Goal: Task Accomplishment & Management: Use online tool/utility

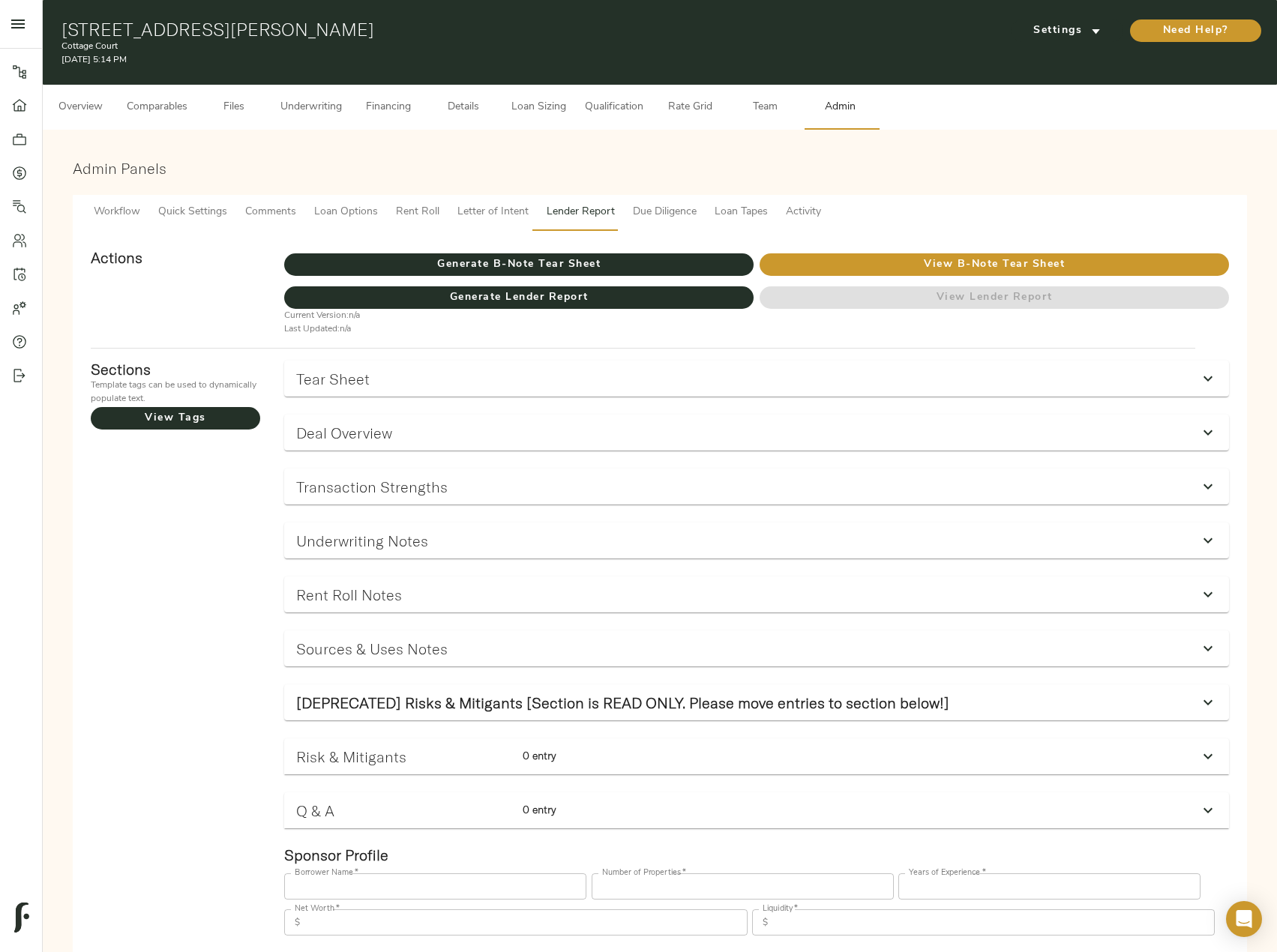
click at [329, 100] on span "Underwriting" at bounding box center [311, 107] width 62 height 19
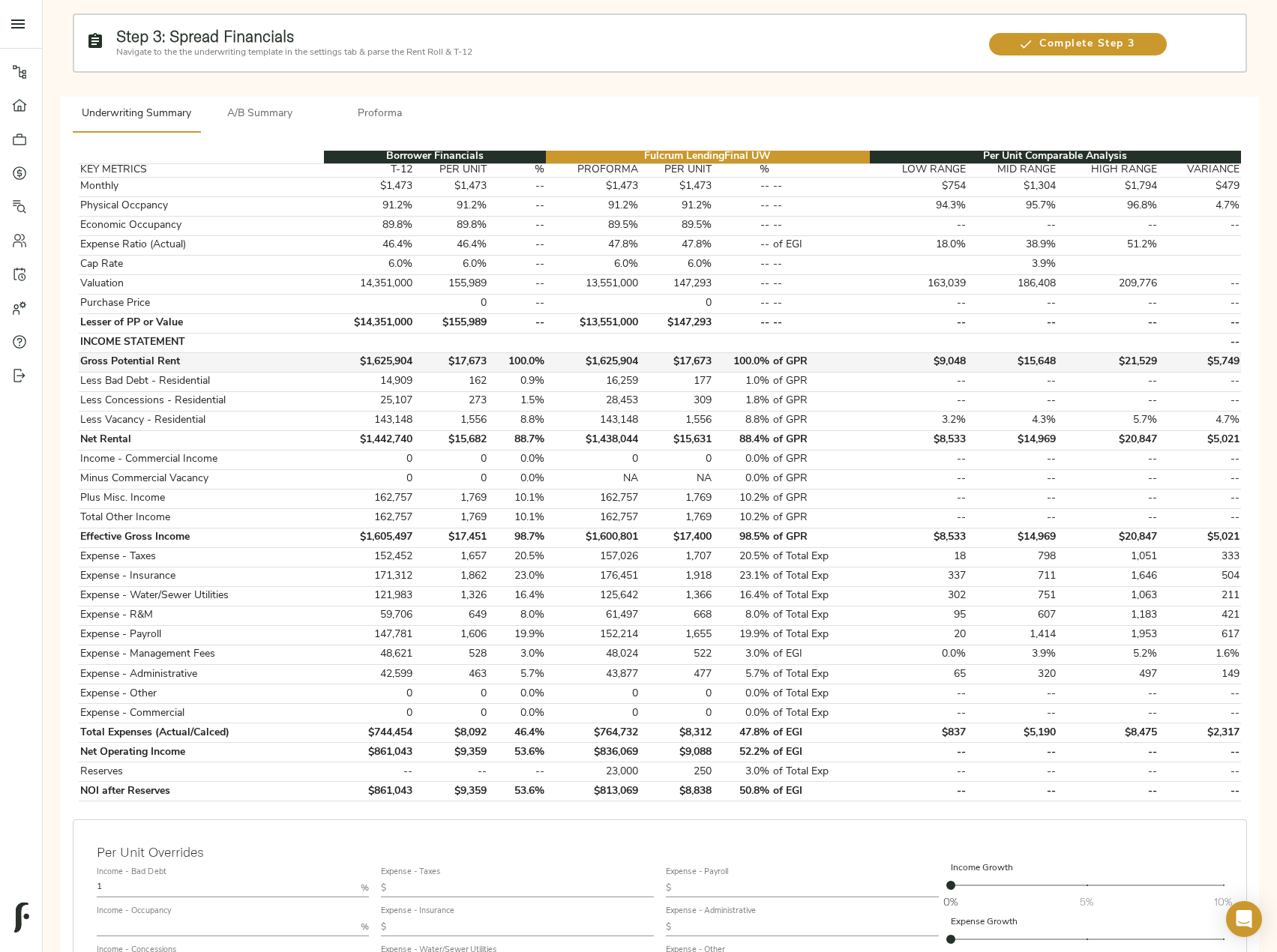
scroll to position [150, 0]
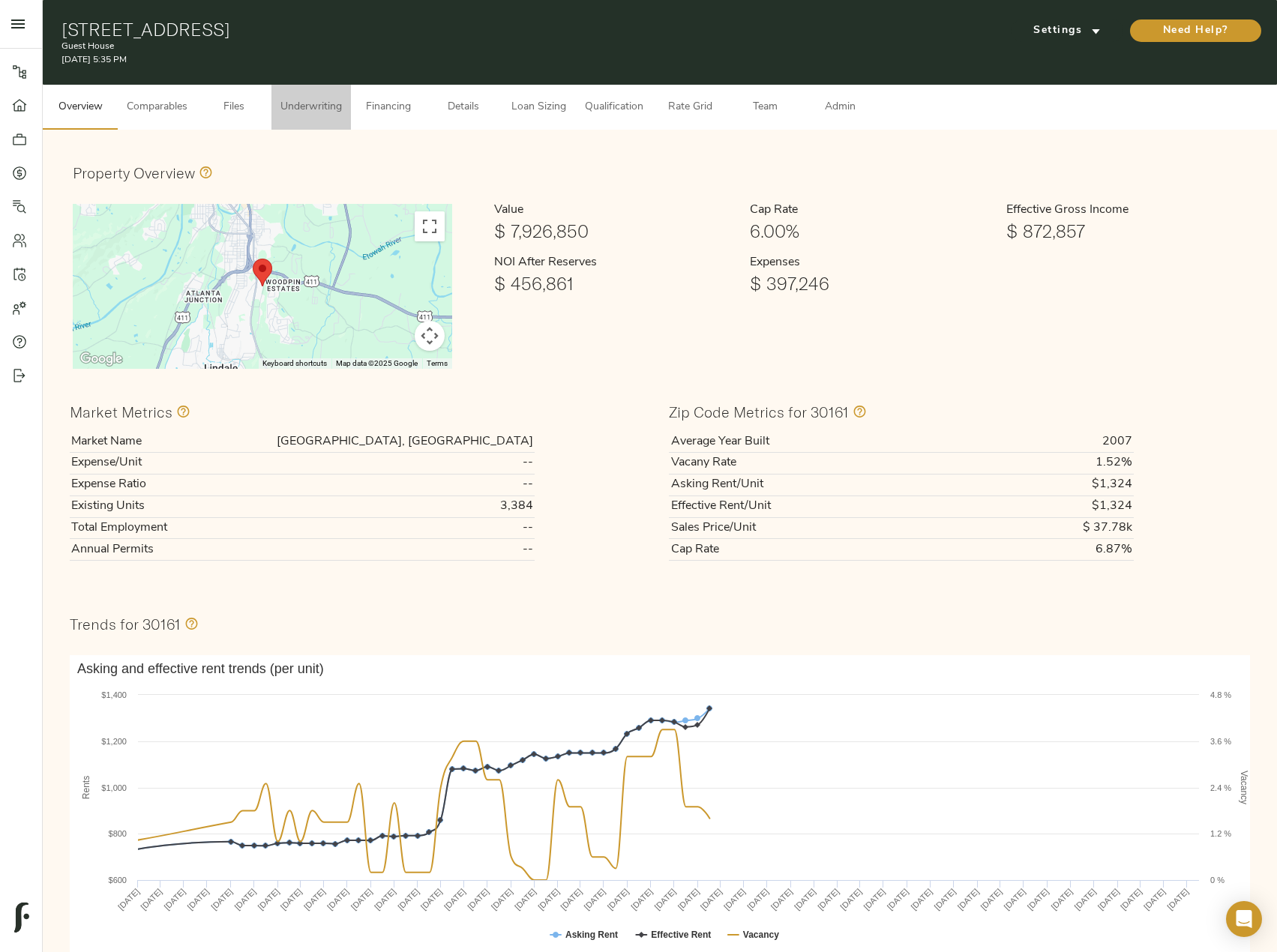
click at [348, 104] on button "Underwriting" at bounding box center [311, 107] width 80 height 45
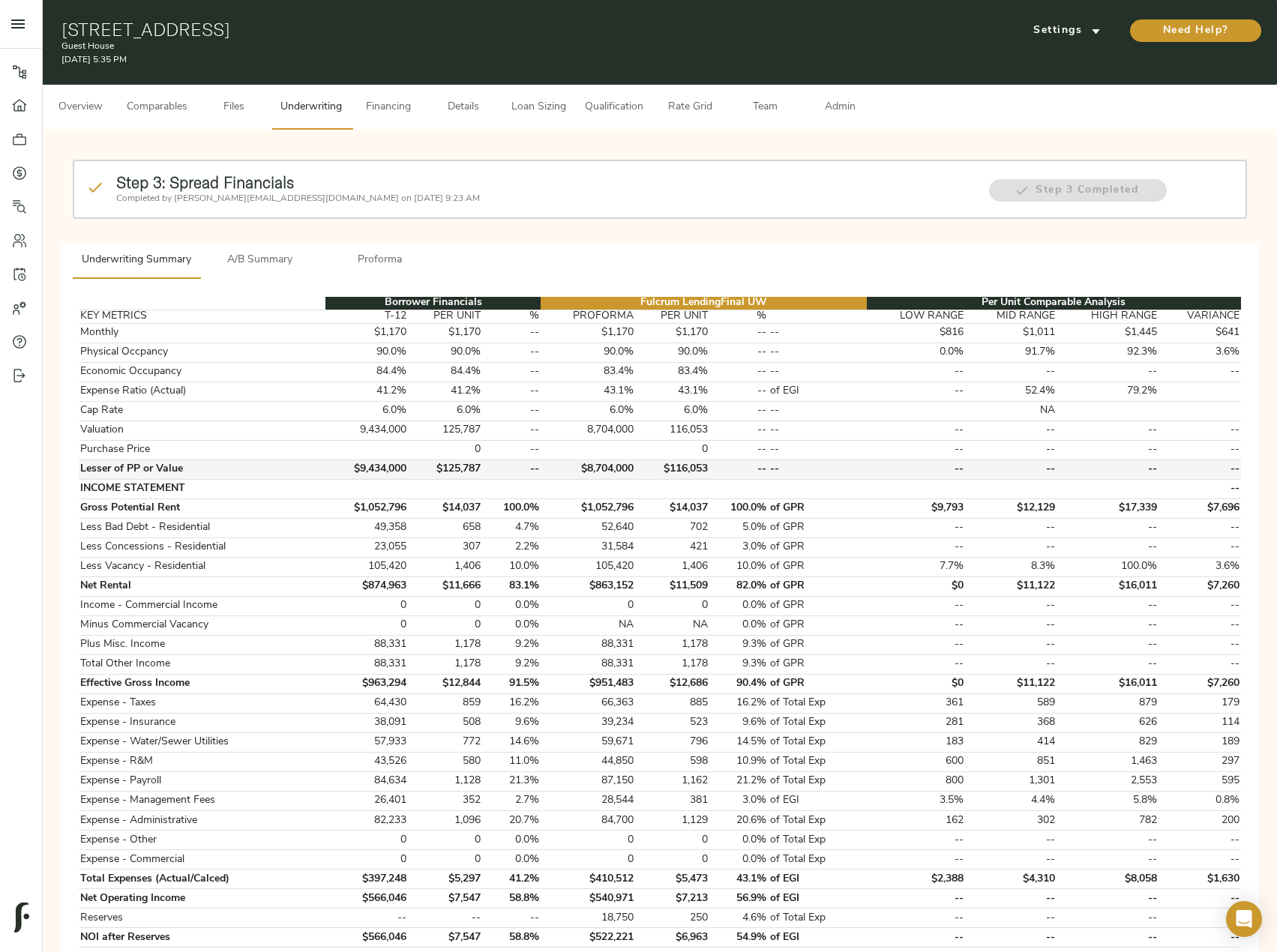
scroll to position [150, 0]
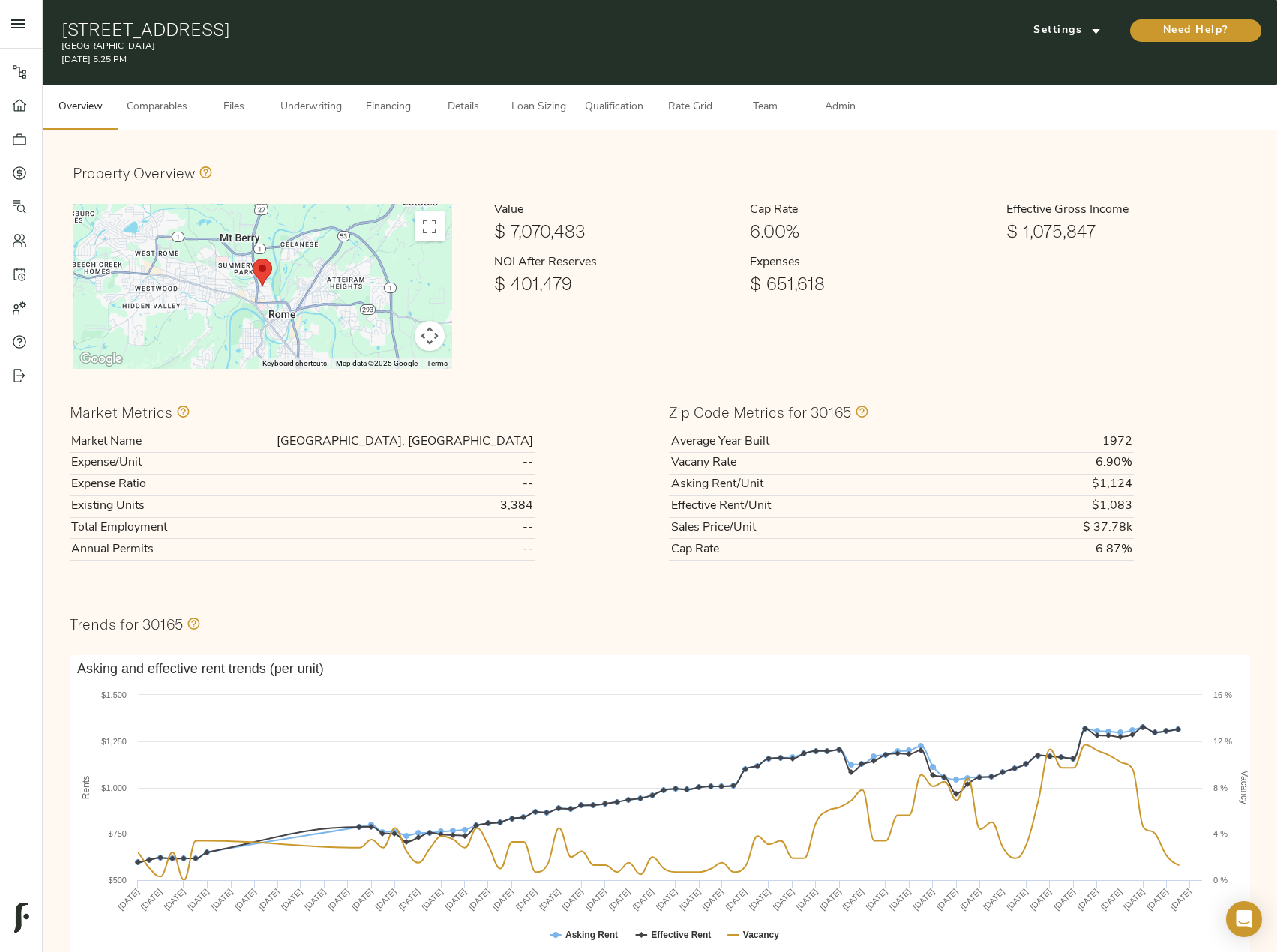
click at [303, 102] on span "Underwriting" at bounding box center [311, 107] width 62 height 19
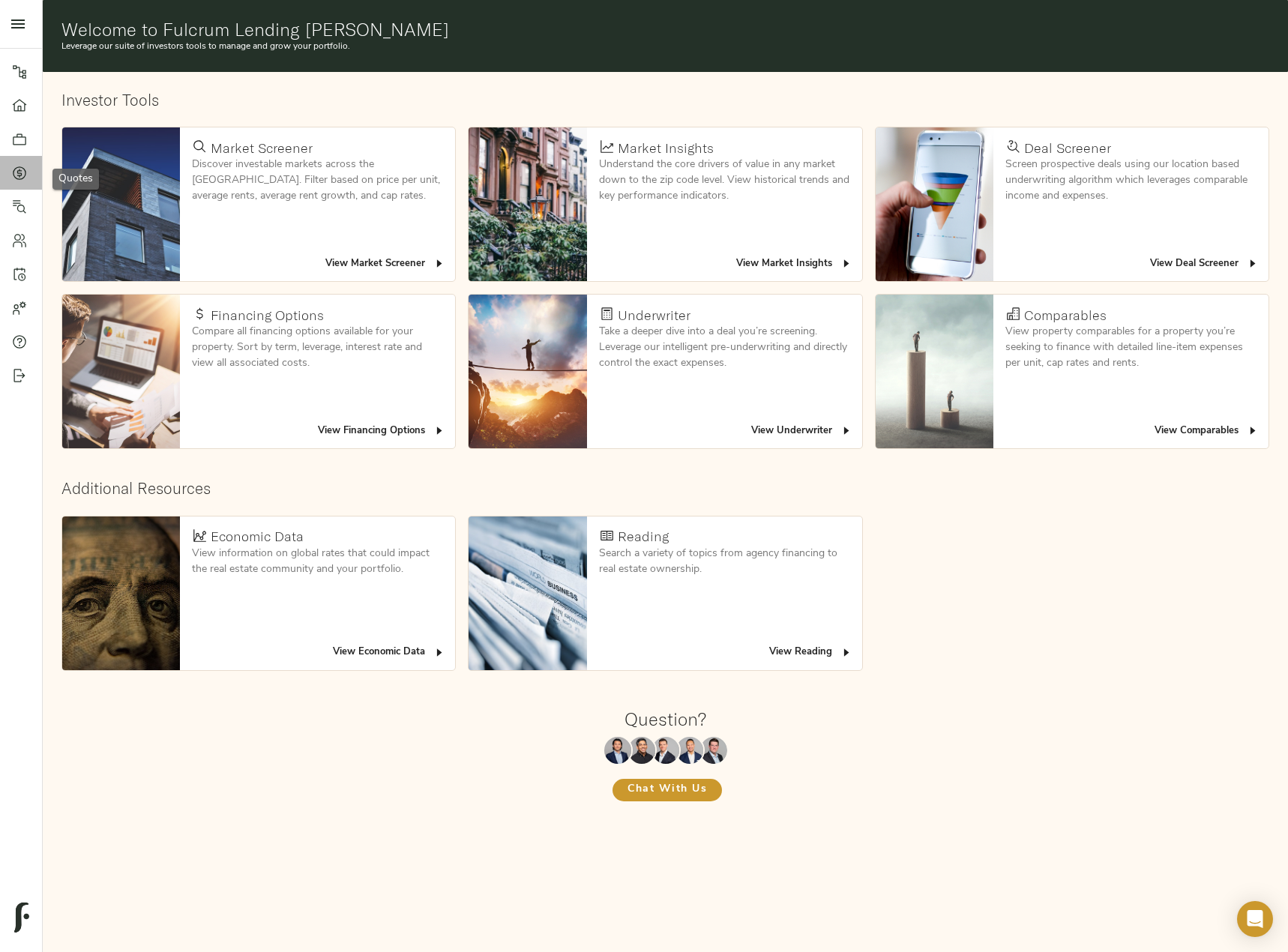
click at [16, 169] on icon at bounding box center [20, 173] width 15 height 15
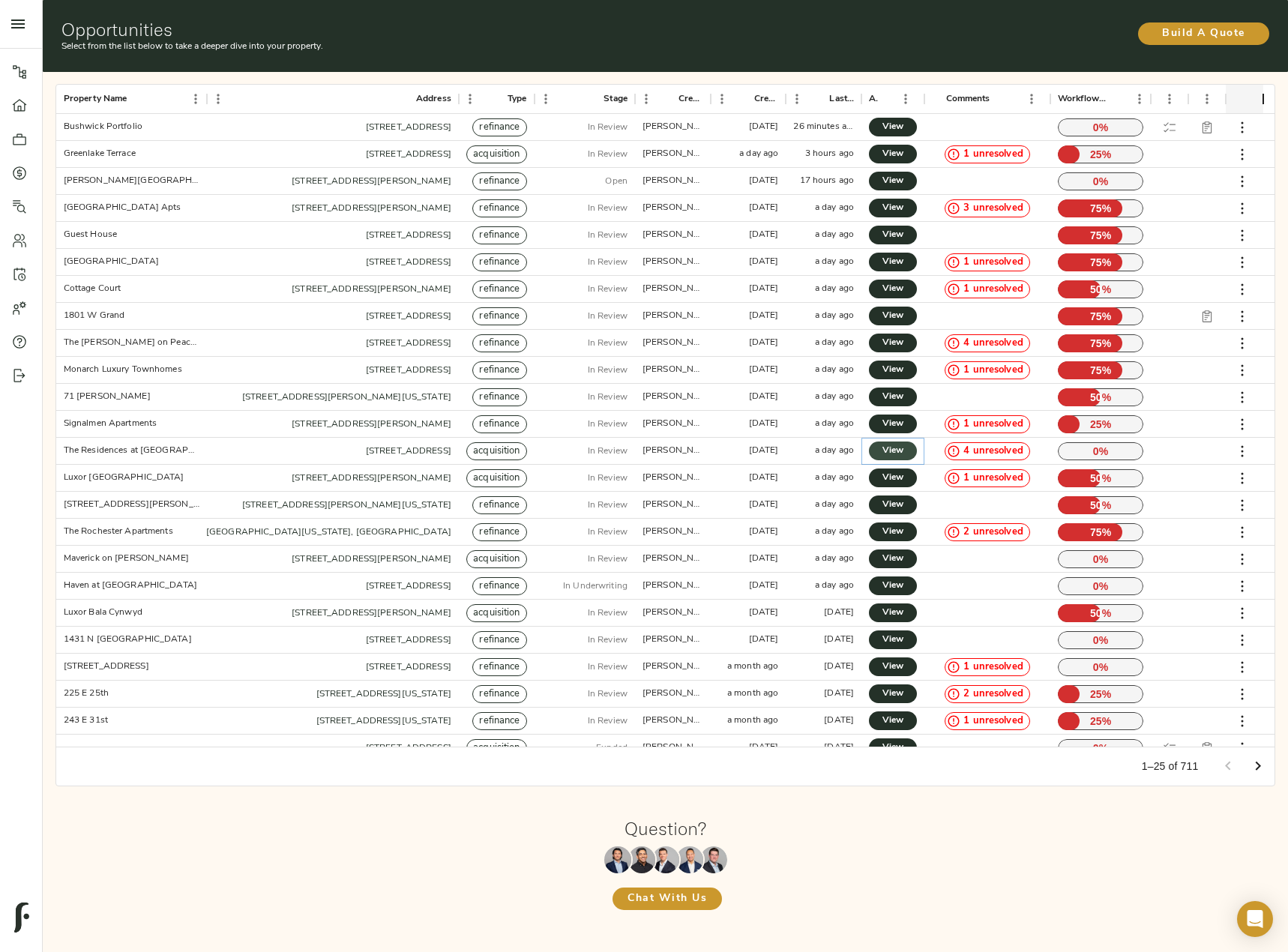
click at [894, 448] on span "View" at bounding box center [893, 450] width 18 height 16
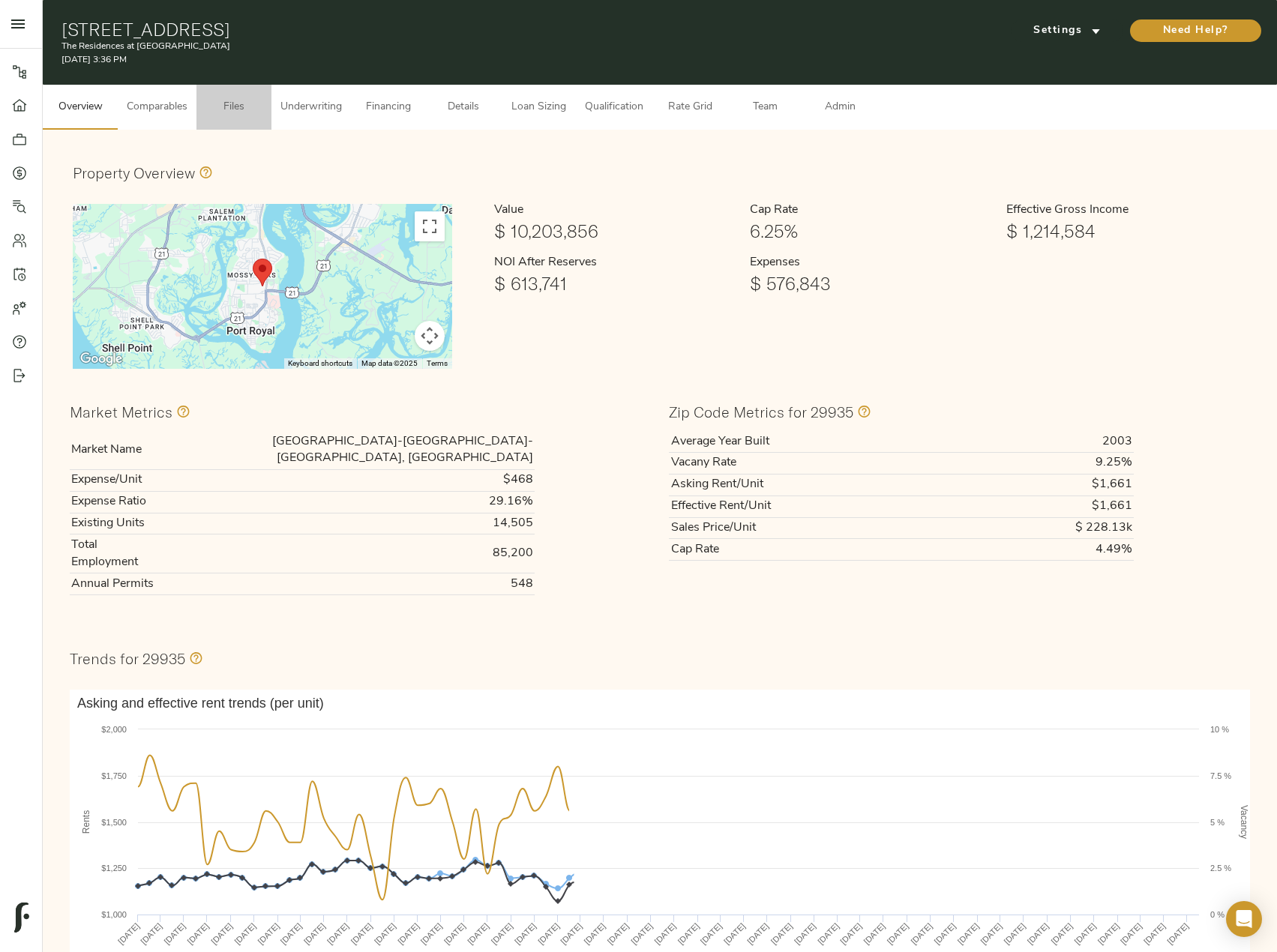
click at [244, 105] on span "Files" at bounding box center [233, 107] width 57 height 19
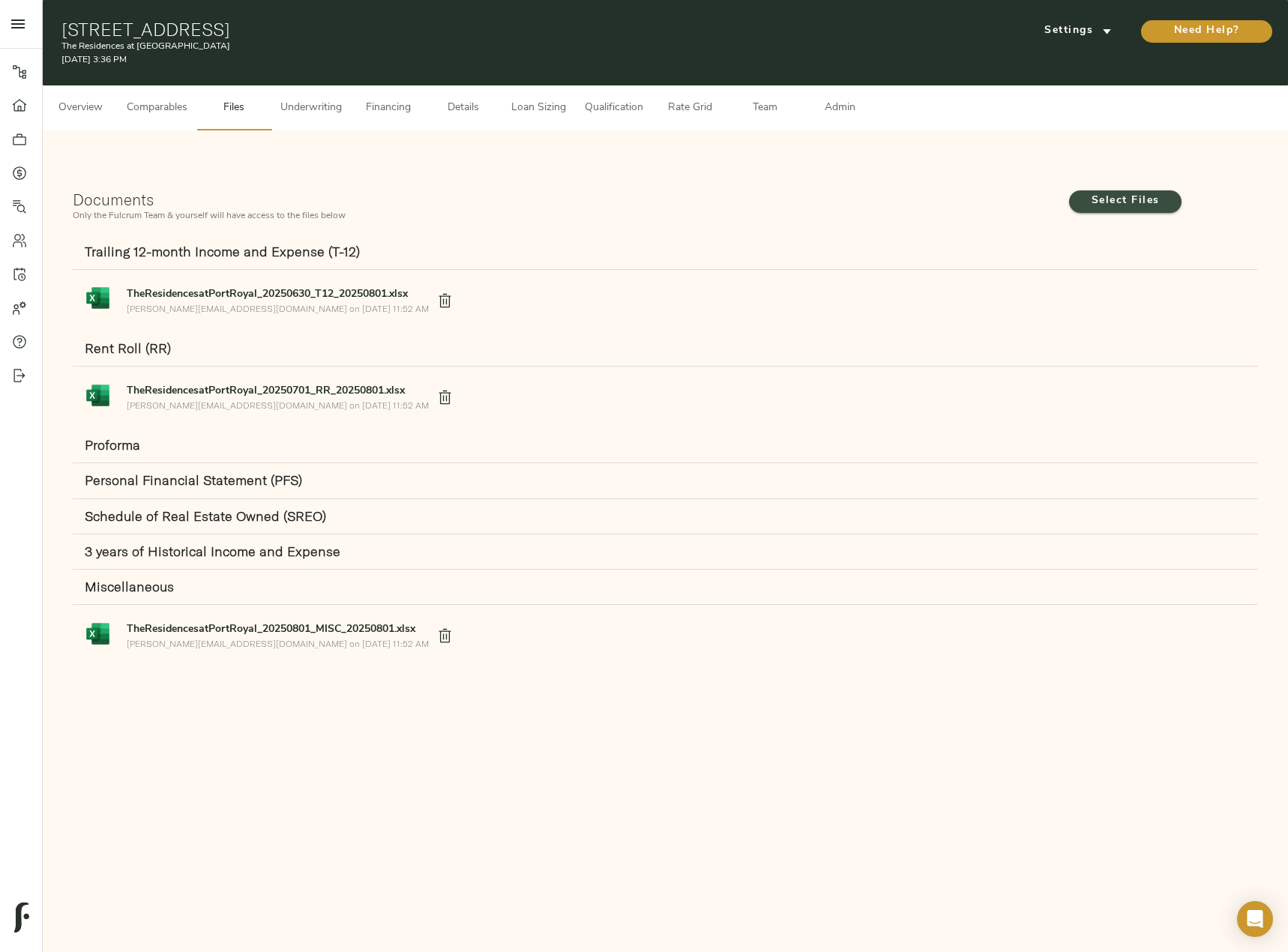
click at [1152, 205] on span "Select Files" at bounding box center [1125, 201] width 83 height 19
click at [0, 0] on input "Select Files" at bounding box center [0, 0] width 0 height 0
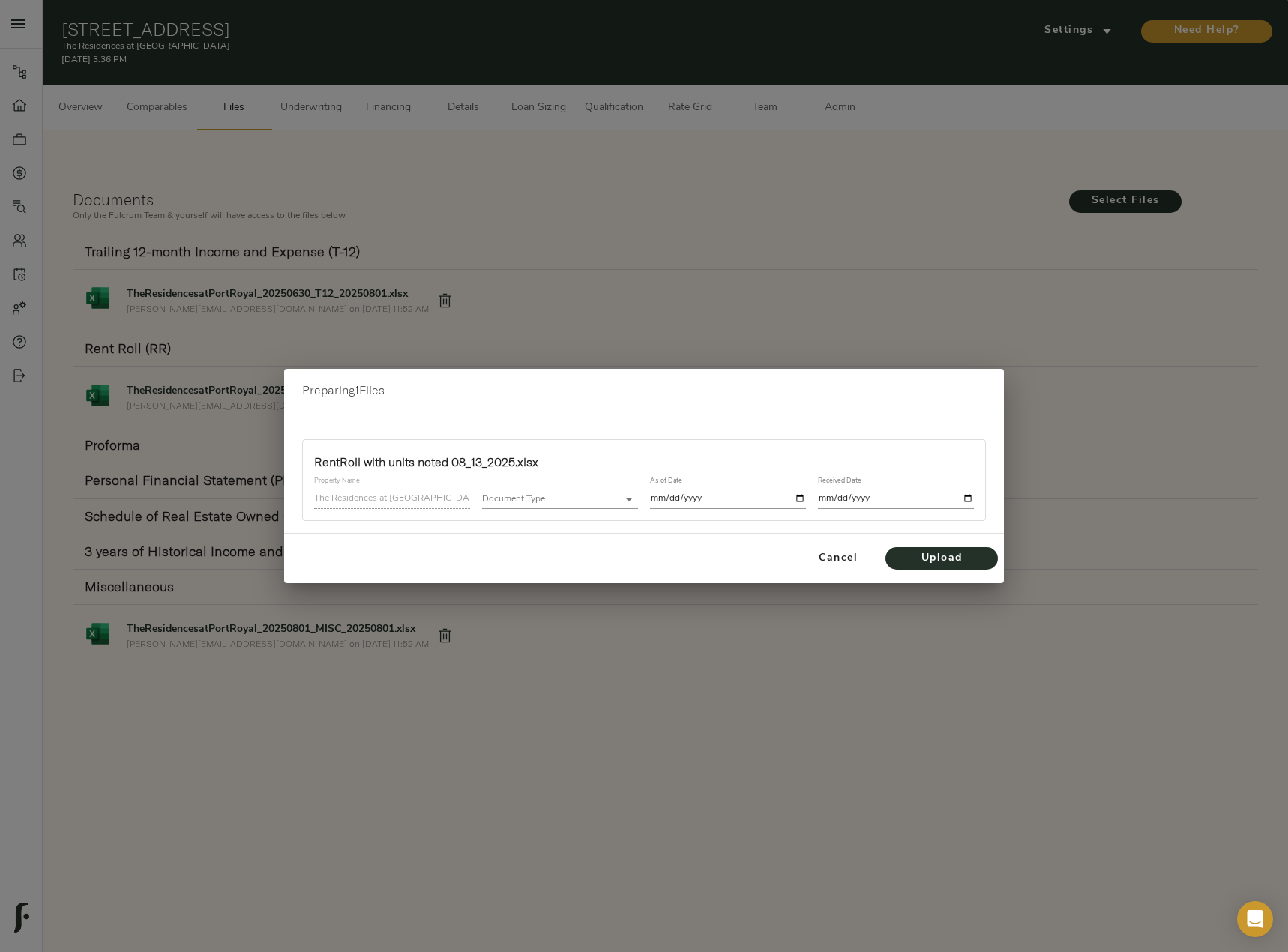
click at [585, 499] on body "The Residences at [GEOGRAPHIC_DATA] - [STREET_ADDRESS] Pipeline Dashboard Portf…" at bounding box center [644, 552] width 1288 height 1105
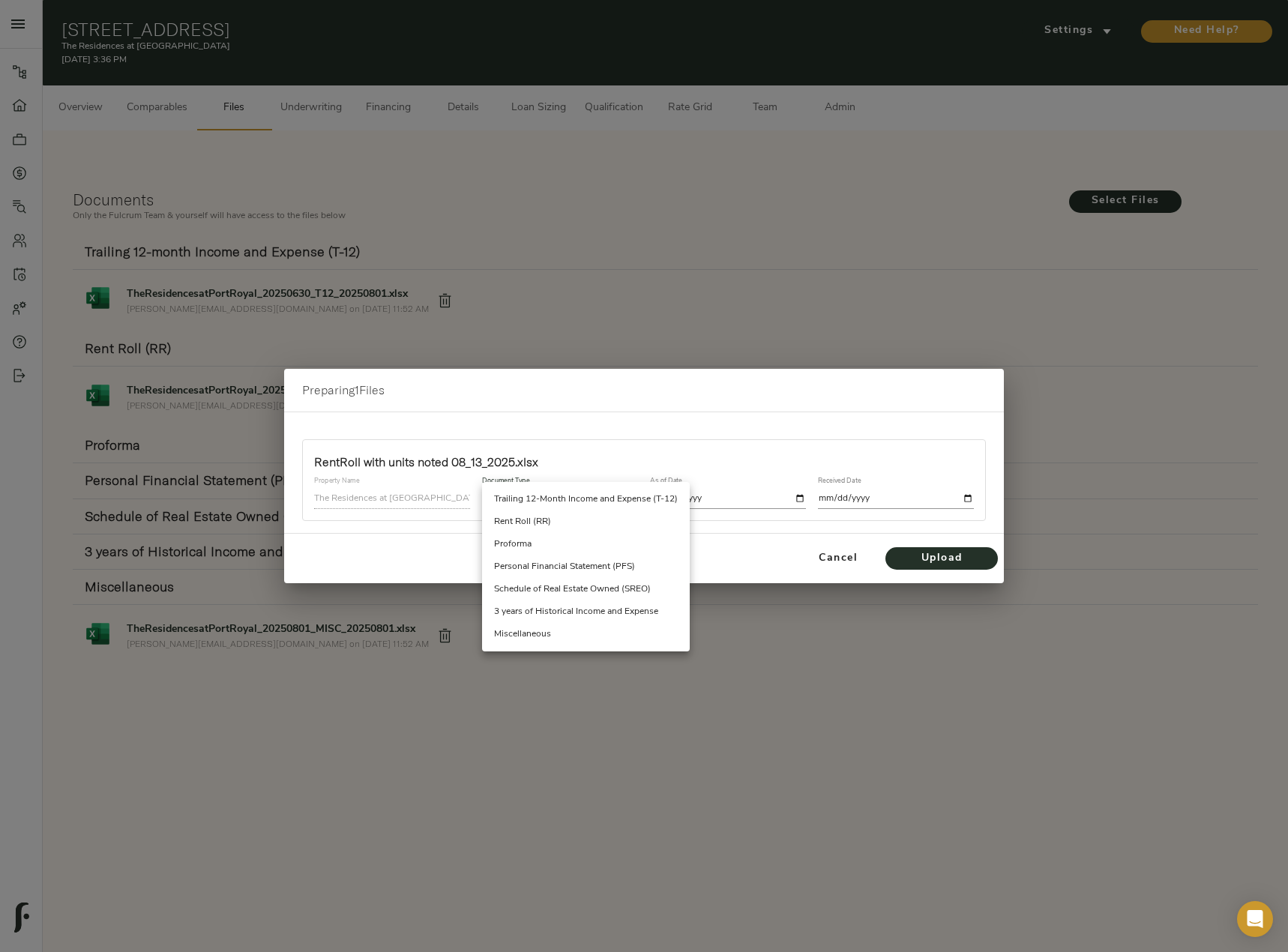
click at [571, 526] on li "Rent Roll (RR)" at bounding box center [585, 522] width 207 height 22
type input "rent_roll"
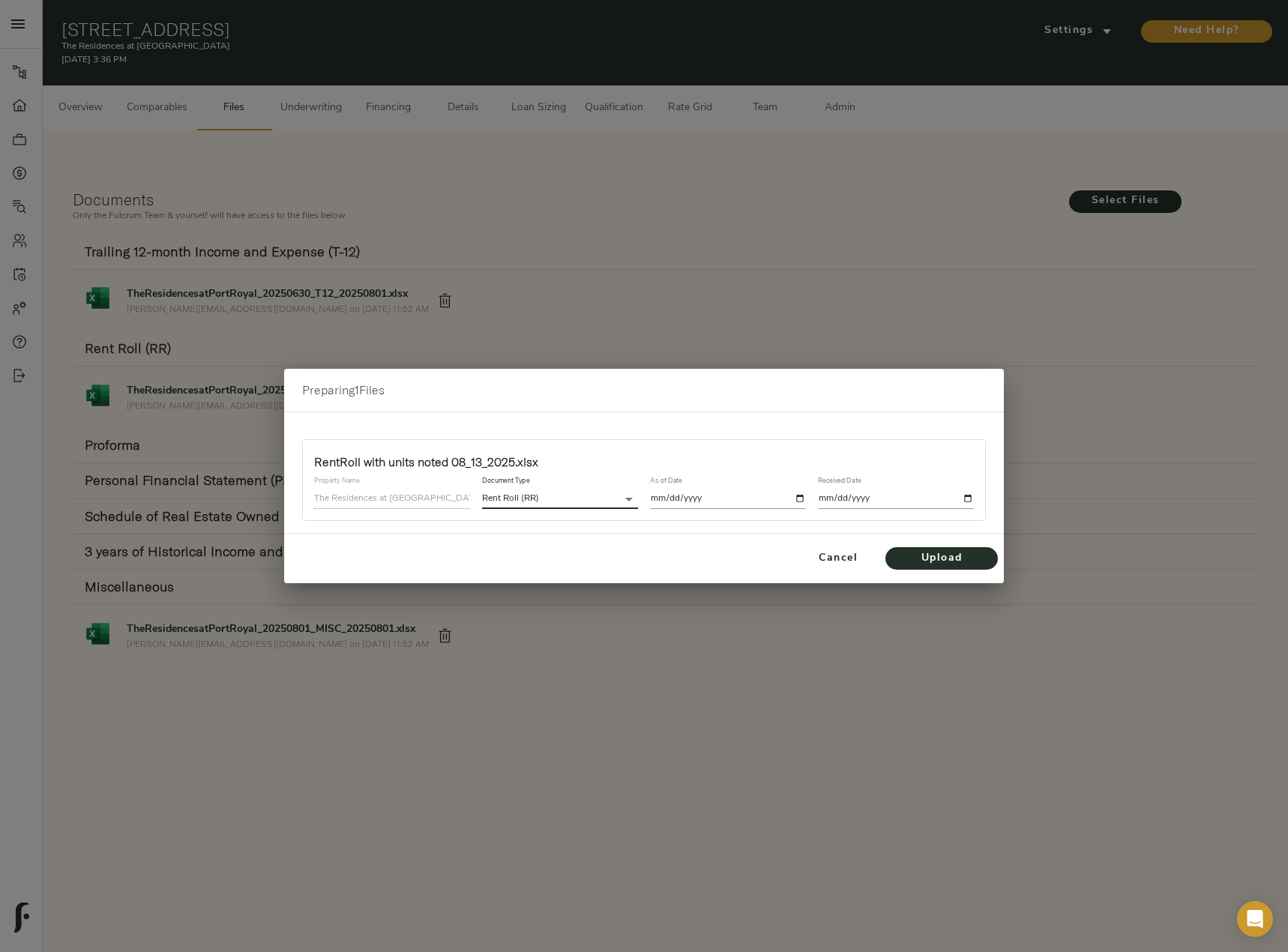
click at [718, 500] on input "date" at bounding box center [728, 499] width 156 height 20
click at [801, 497] on input "date" at bounding box center [728, 499] width 156 height 20
type input "[DATE]"
click at [973, 494] on div "Received Date" at bounding box center [895, 493] width 168 height 44
click at [971, 496] on input "date" at bounding box center [895, 499] width 156 height 20
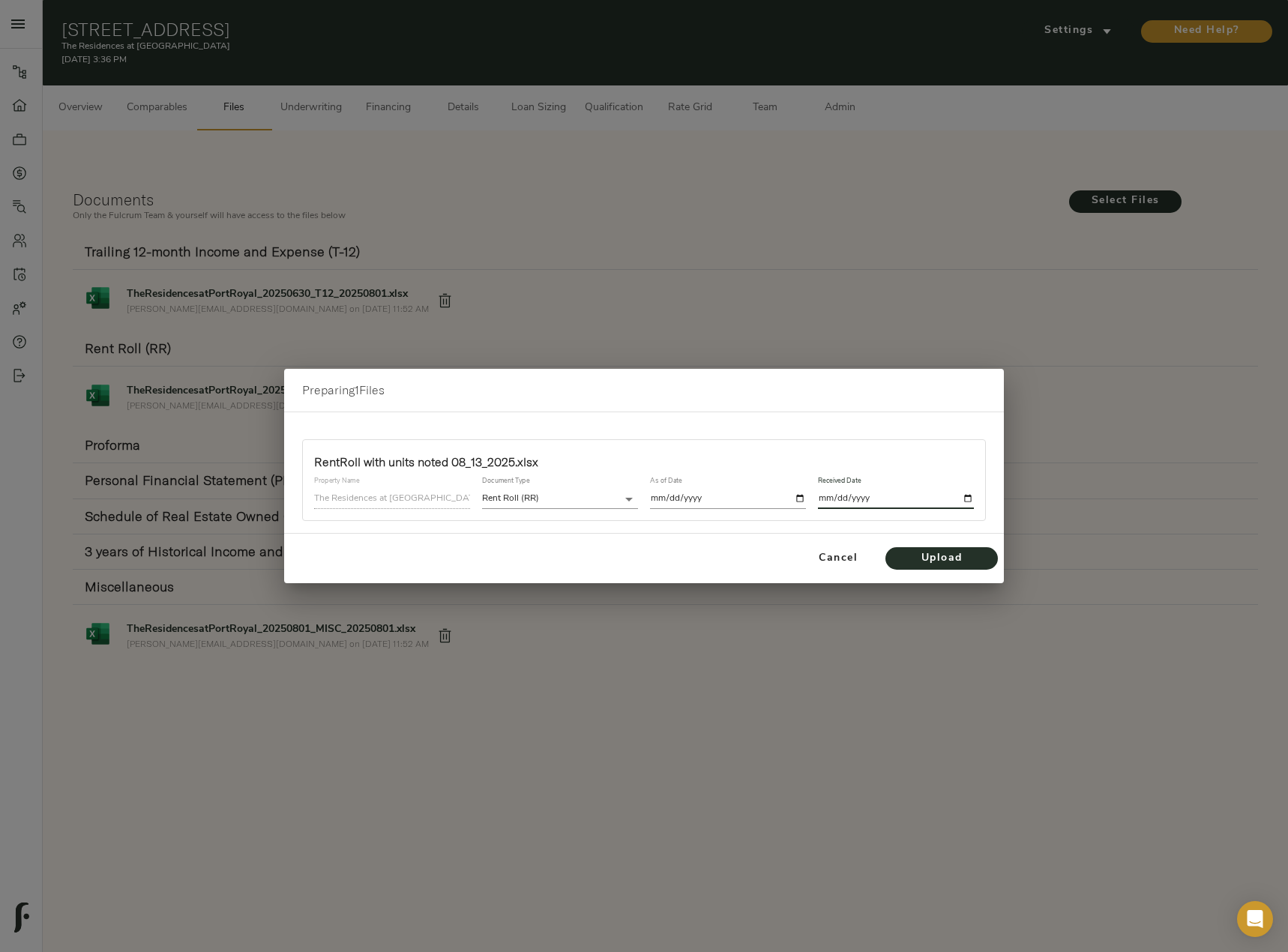
type input "[DATE]"
click at [963, 558] on span "Upload" at bounding box center [941, 558] width 83 height 19
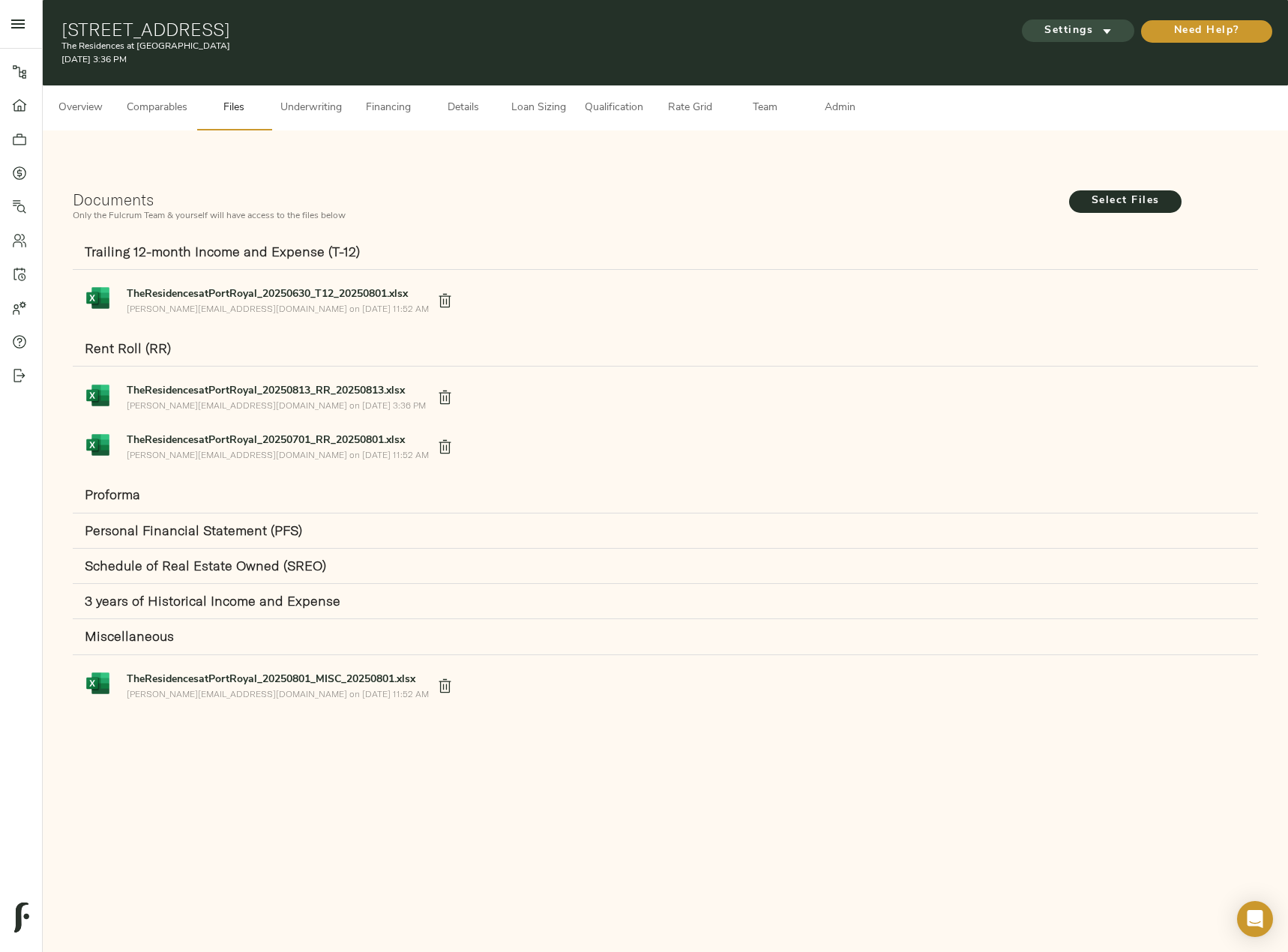
click at [1102, 31] on icon "submit" at bounding box center [1106, 30] width 16 height 16
click at [1087, 66] on span "Underwriting Template" at bounding box center [1092, 63] width 92 height 13
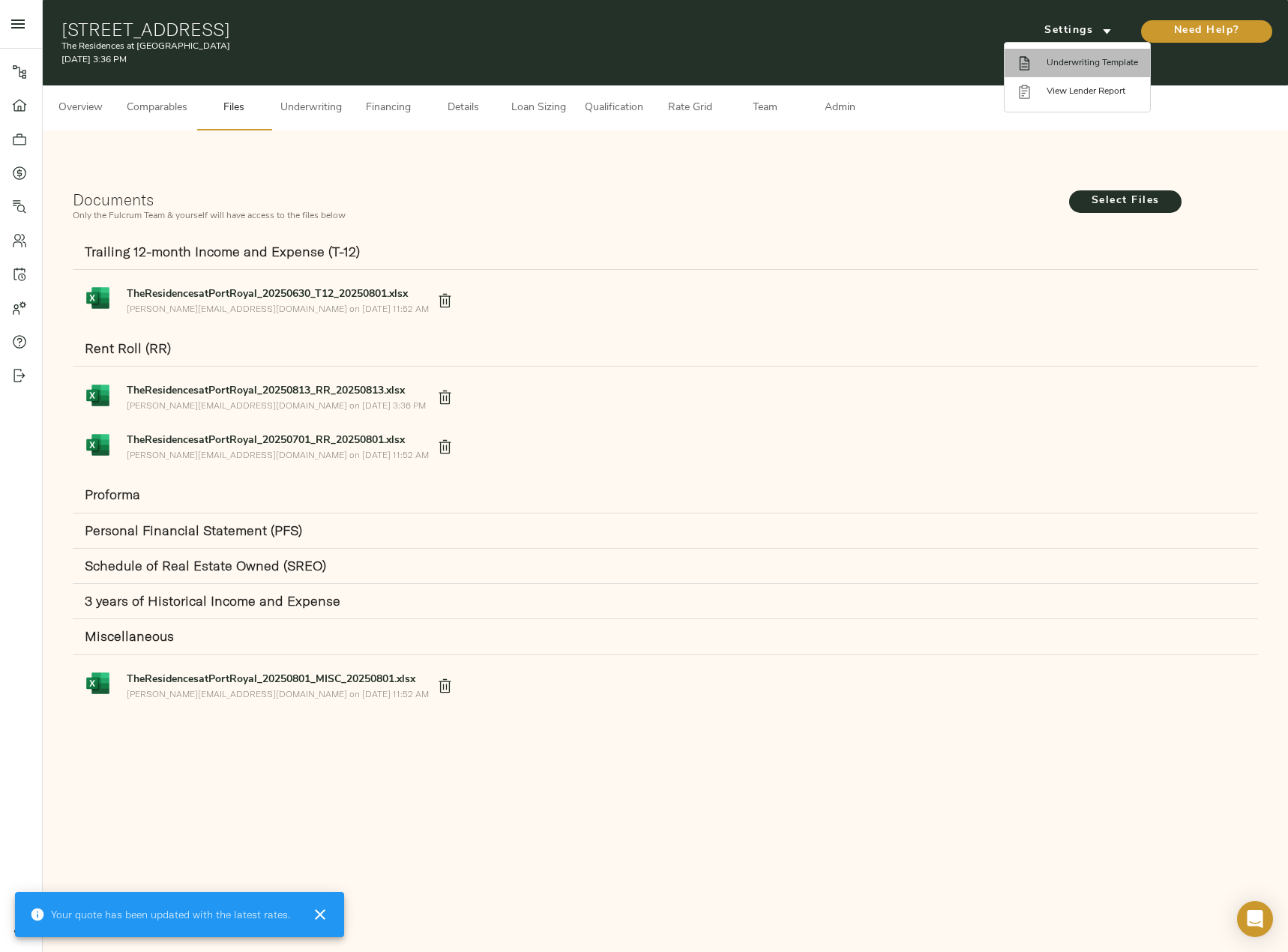
click at [1076, 59] on span "Underwriting Template" at bounding box center [1092, 63] width 92 height 13
